Goal: Task Accomplishment & Management: Manage account settings

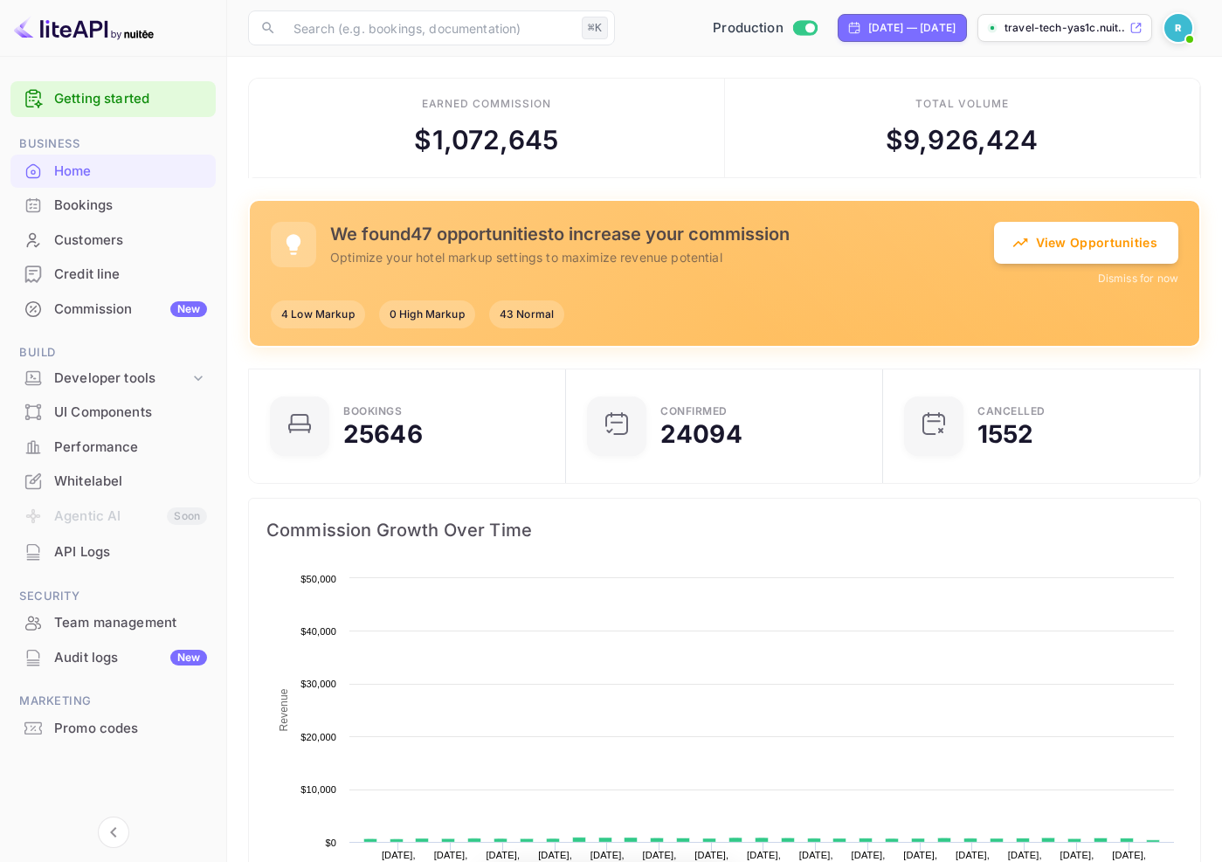
scroll to position [271, 293]
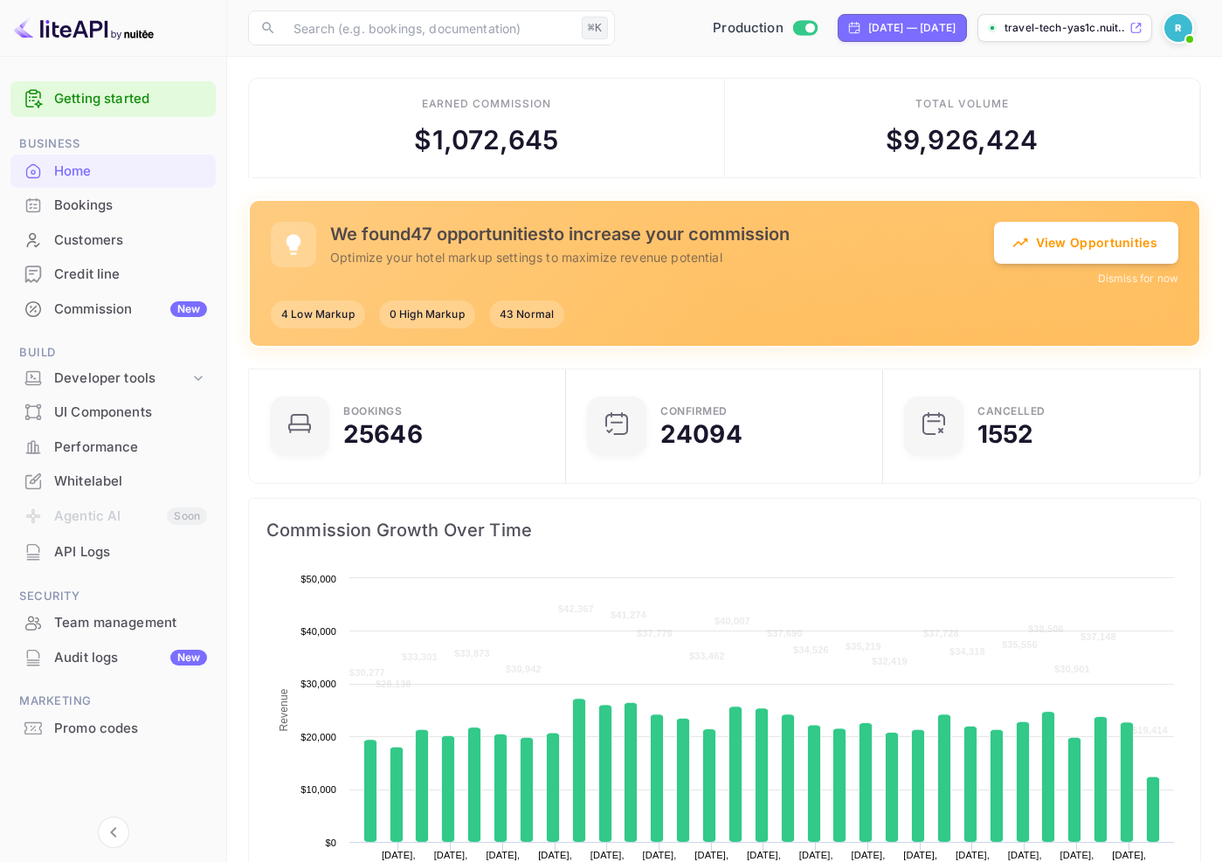
click at [133, 610] on div "Team management" at bounding box center [112, 623] width 205 height 34
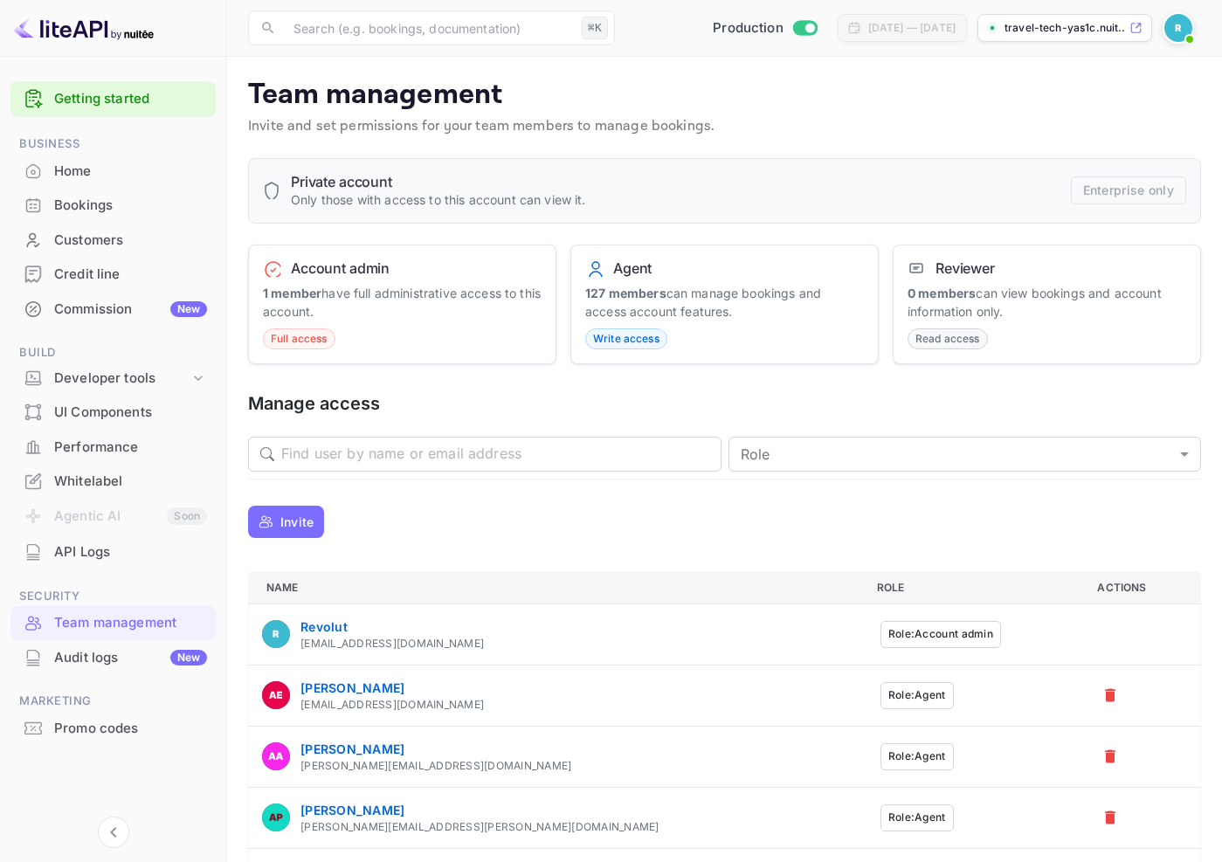
click at [880, 623] on button "Role: Account admin" at bounding box center [940, 634] width 121 height 27
click at [880, 699] on button "Role: Agent" at bounding box center [916, 695] width 73 height 27
click at [857, 537] on div "Invite" at bounding box center [724, 521] width 953 height 43
click at [1097, 693] on button "a dense table" at bounding box center [1110, 695] width 26 height 26
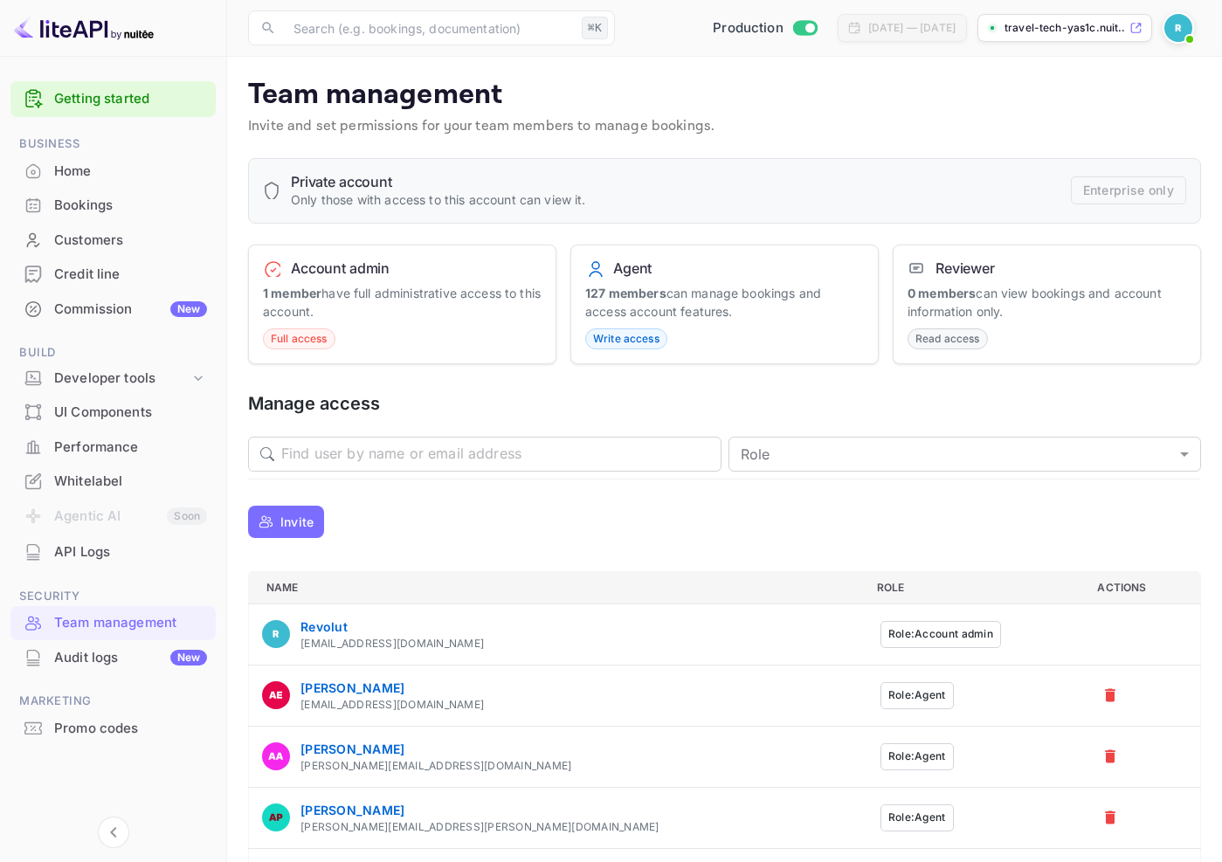
click at [604, 476] on div "​ ​ Role ​ Role" at bounding box center [724, 455] width 953 height 50
click at [731, 403] on h5 "Manage access" at bounding box center [724, 404] width 953 height 24
